Goal: Task Accomplishment & Management: Use online tool/utility

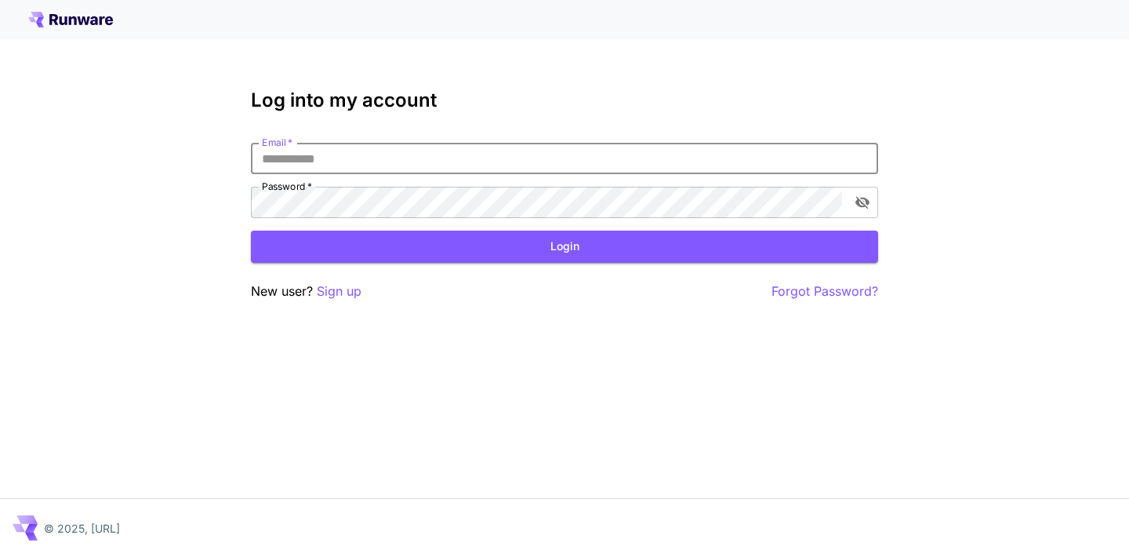
type input "**********"
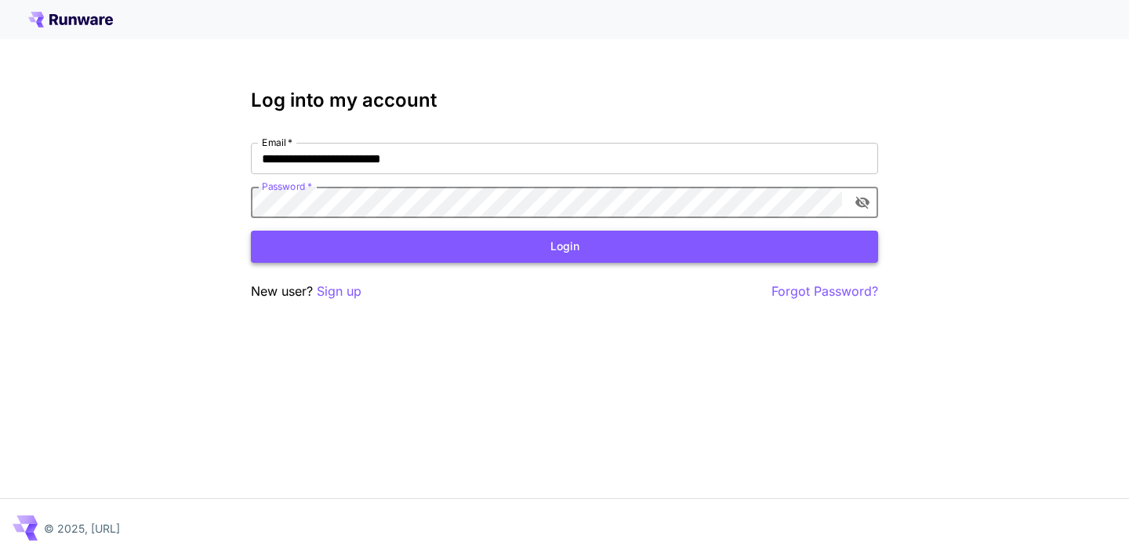
click at [383, 238] on button "Login" at bounding box center [564, 247] width 627 height 32
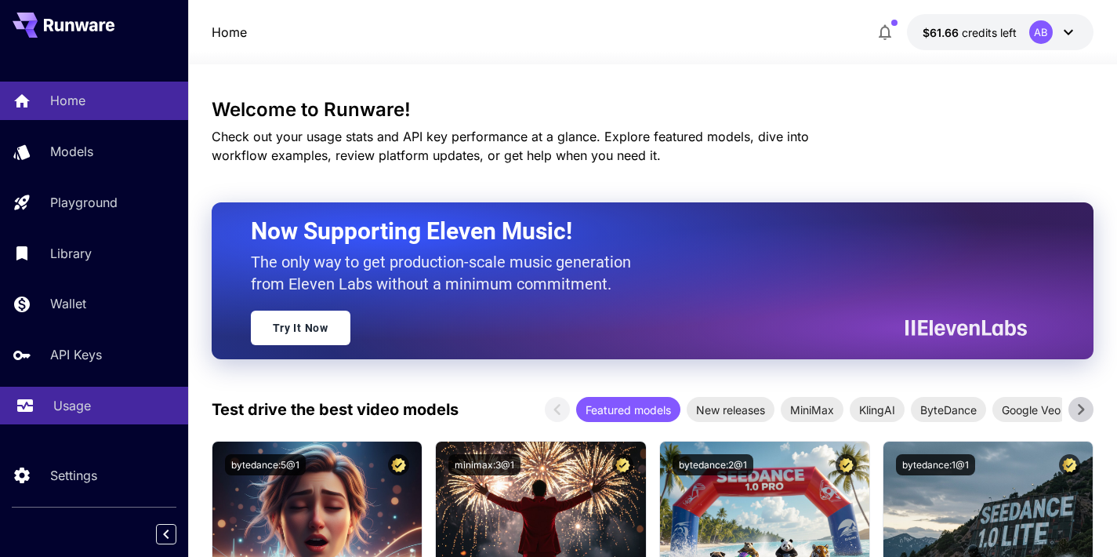
click at [107, 405] on div "Usage" at bounding box center [114, 405] width 122 height 19
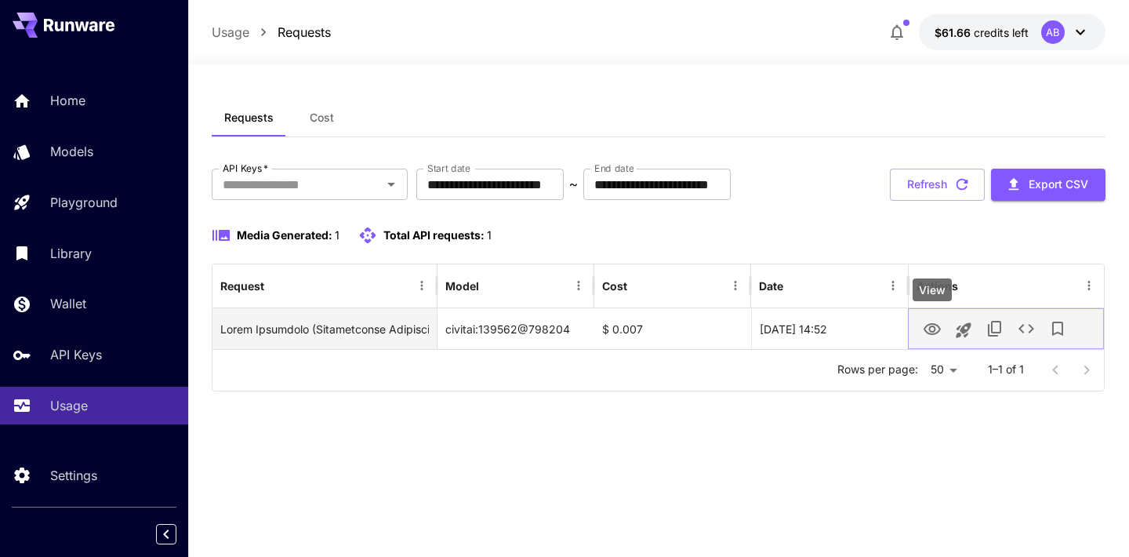
click at [934, 326] on icon "View" at bounding box center [932, 329] width 19 height 19
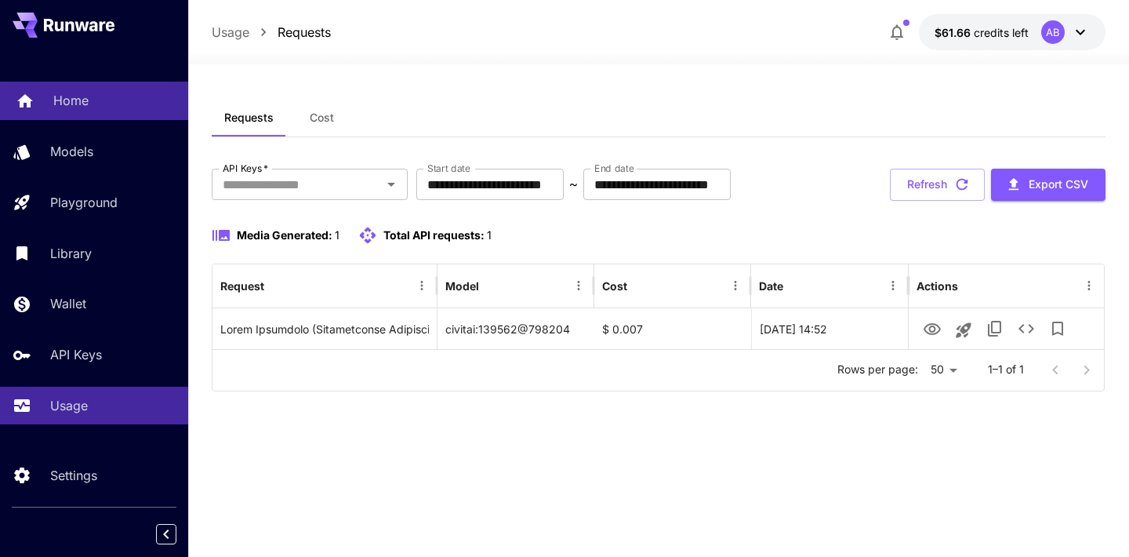
click at [83, 95] on p "Home" at bounding box center [70, 100] width 35 height 19
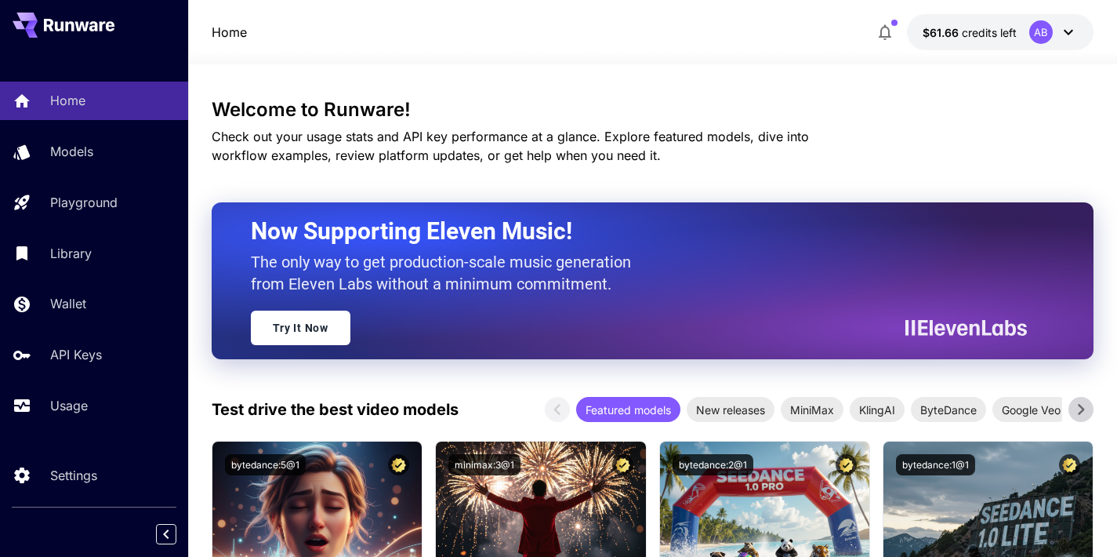
click at [120, 381] on div "Home Models Playground Library Wallet API Keys Usage" at bounding box center [94, 253] width 188 height 343
click at [111, 394] on link "Usage" at bounding box center [94, 406] width 188 height 38
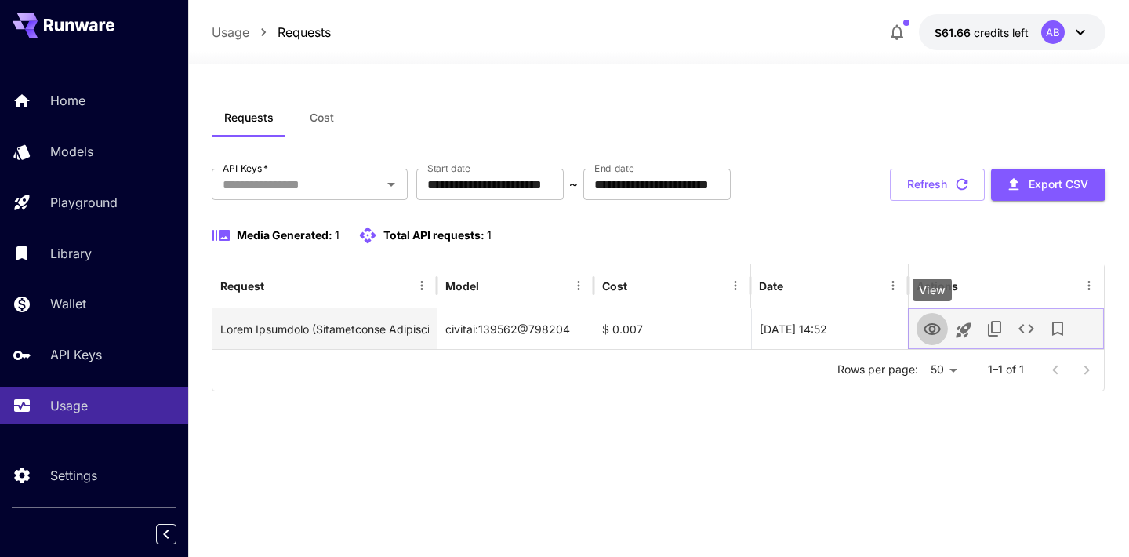
click at [928, 335] on icon "View" at bounding box center [932, 329] width 19 height 19
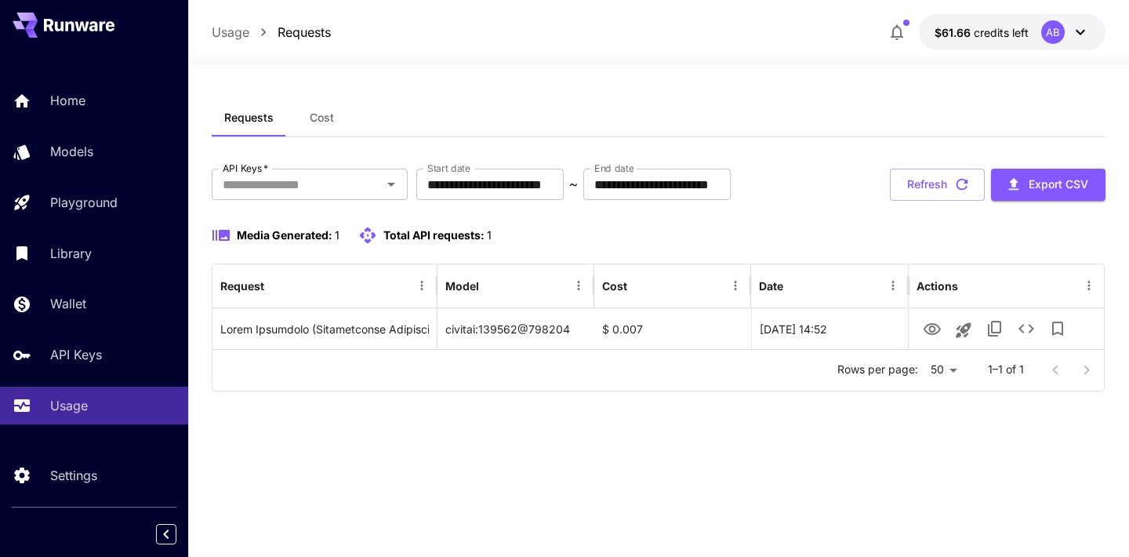
click at [1044, 26] on div "AB" at bounding box center [1053, 32] width 24 height 24
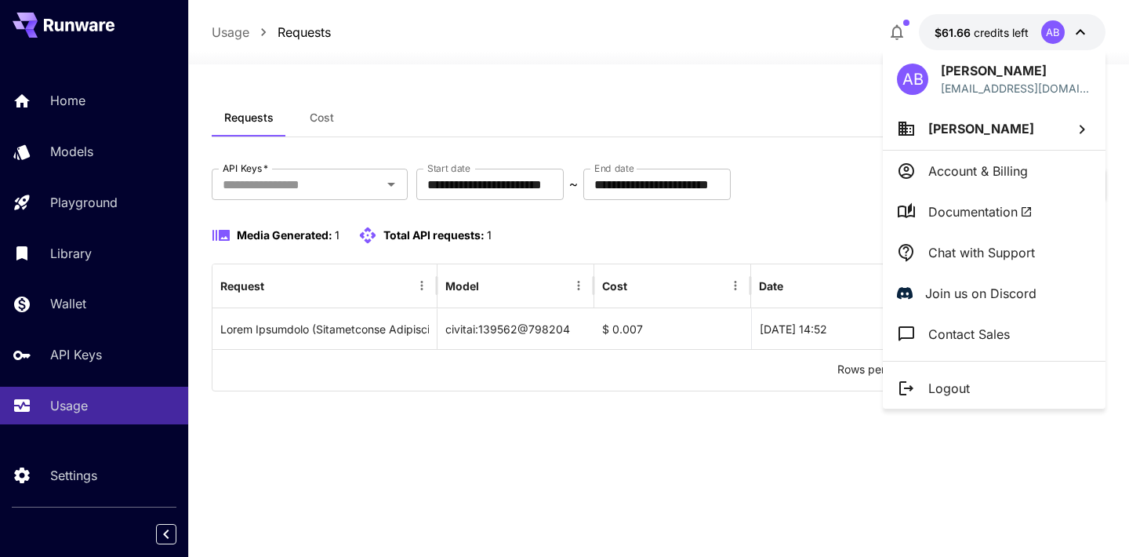
click at [1044, 26] on div at bounding box center [564, 278] width 1129 height 557
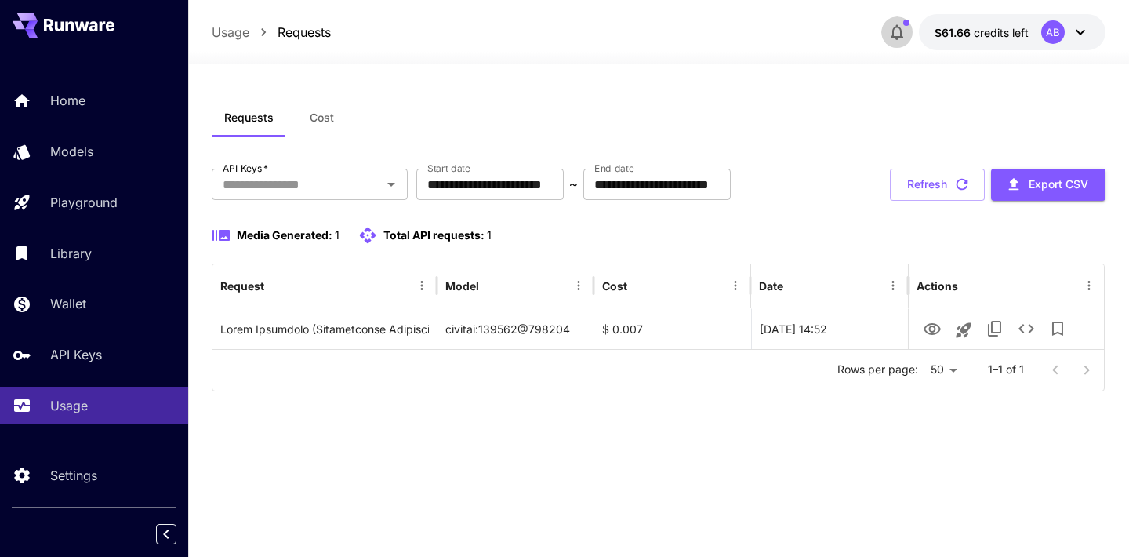
click at [899, 33] on icon "button" at bounding box center [897, 32] width 19 height 19
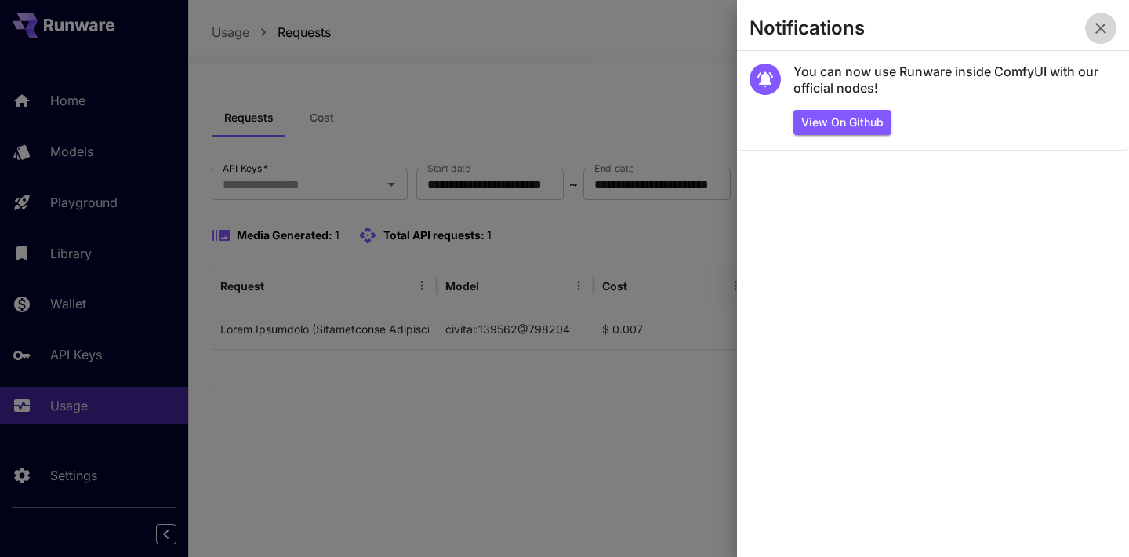
click at [1095, 29] on icon "button" at bounding box center [1101, 28] width 19 height 19
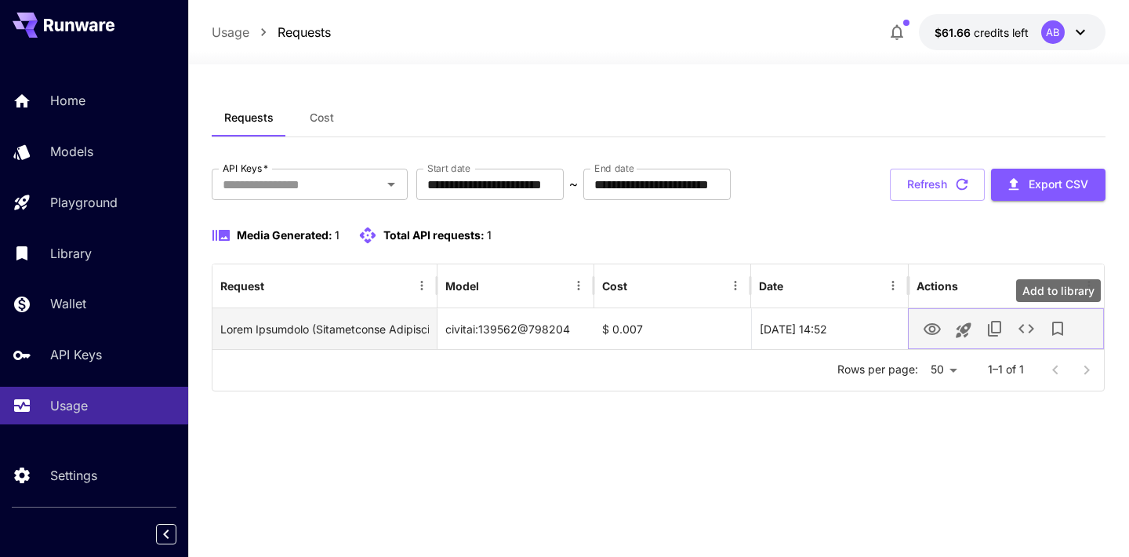
click at [1054, 325] on icon "Add to library" at bounding box center [1057, 328] width 19 height 19
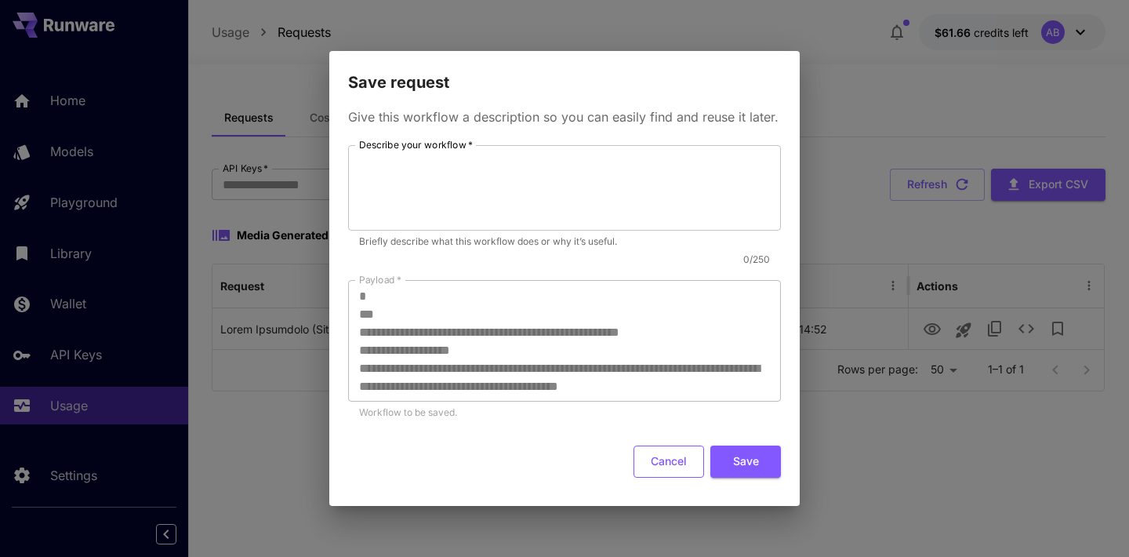
click at [652, 459] on button "Cancel" at bounding box center [669, 461] width 71 height 32
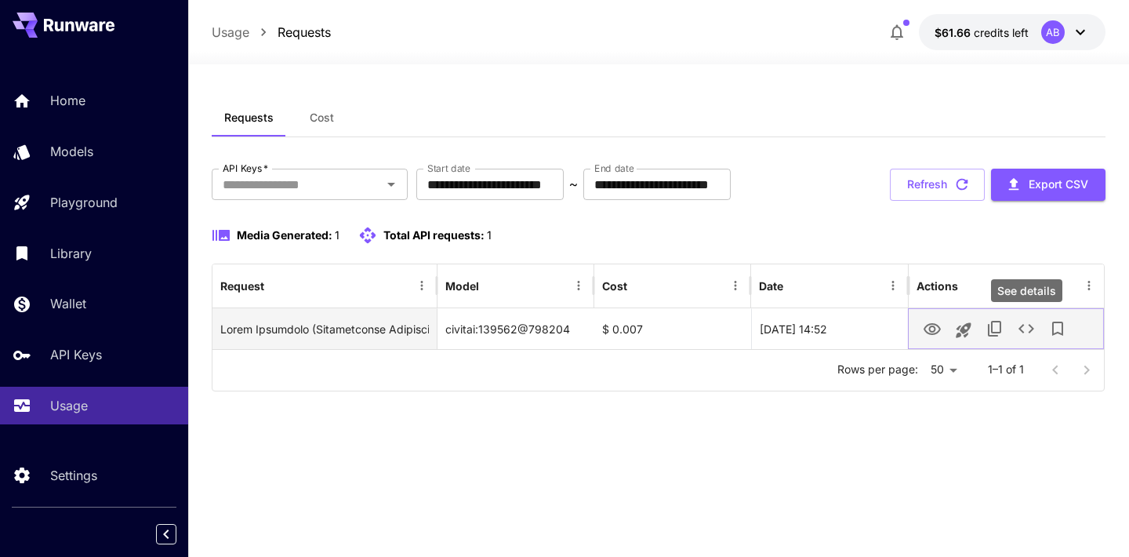
click at [1021, 333] on icon "See details" at bounding box center [1026, 328] width 19 height 19
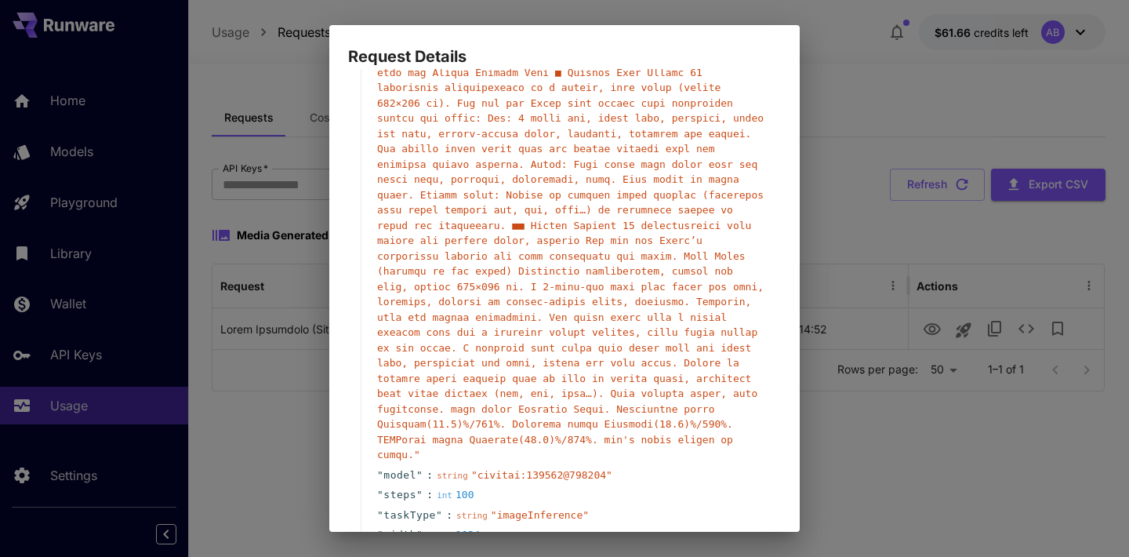
scroll to position [245, 0]
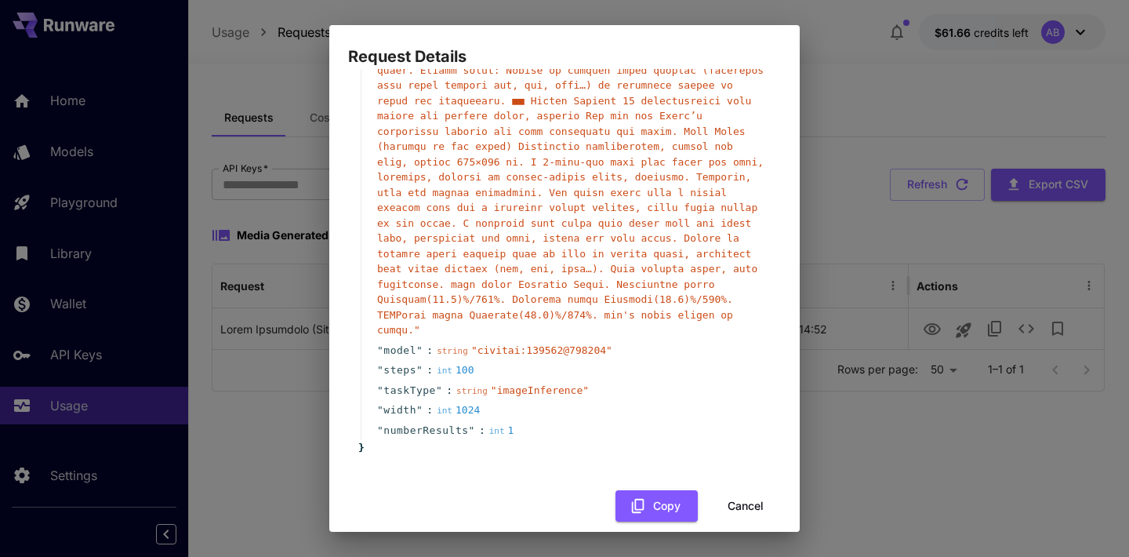
click at [742, 492] on button "Cancel" at bounding box center [745, 506] width 71 height 32
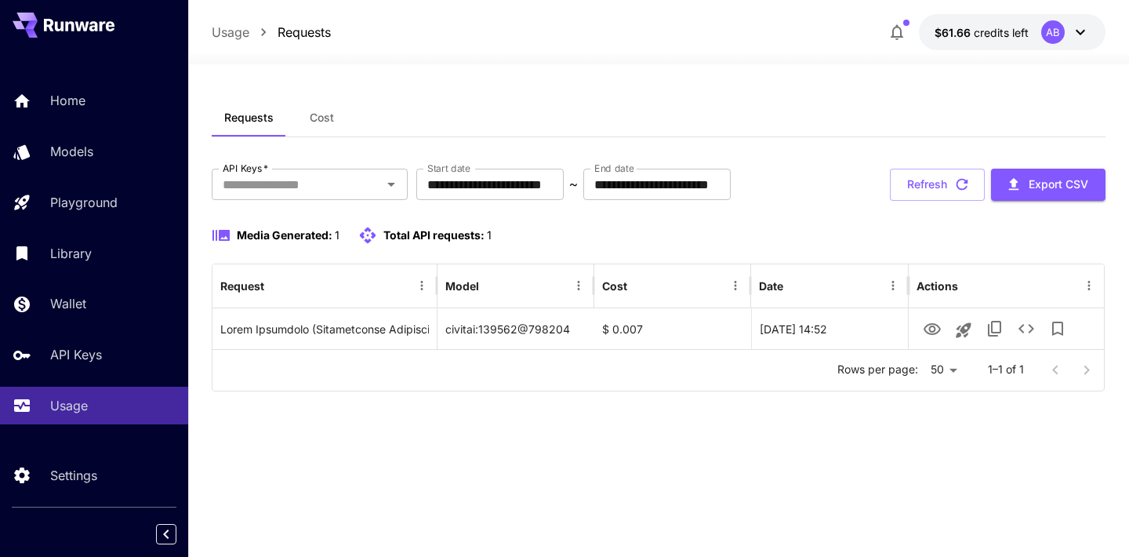
click at [825, 458] on div "Request Details { 8 item s " taskUUID " : string " A3A2B2F7-E32E-4482-BFA6-0A44…" at bounding box center [564, 278] width 1129 height 557
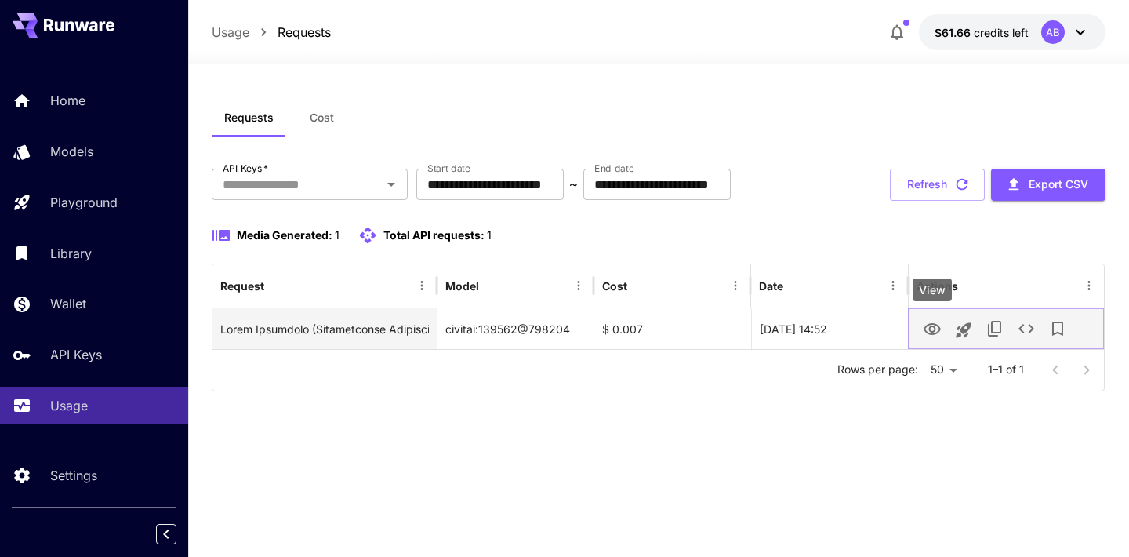
click at [933, 329] on icon "View" at bounding box center [932, 329] width 19 height 19
